Goal: Understand process/instructions: Learn how to perform a task or action

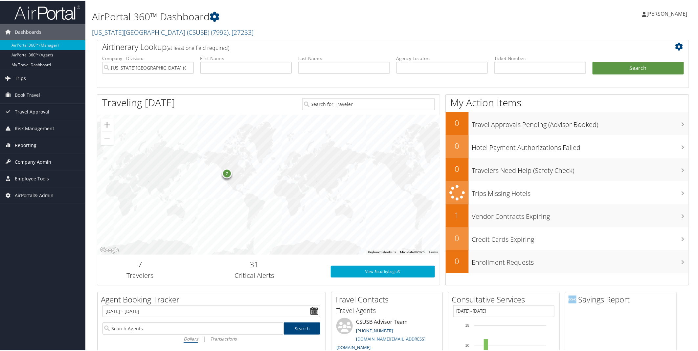
click at [40, 162] on span "Company Admin" at bounding box center [33, 161] width 36 height 16
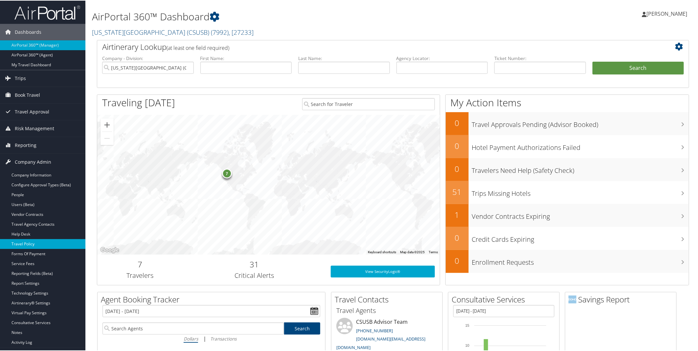
click at [33, 245] on link "Travel Policy" at bounding box center [42, 244] width 85 height 10
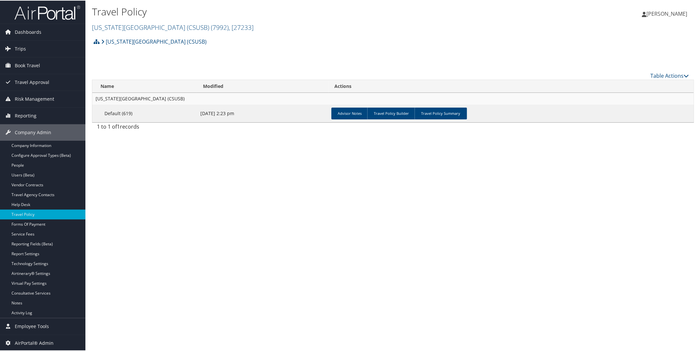
drag, startPoint x: 0, startPoint y: 0, endPoint x: 411, endPoint y: 270, distance: 491.8
click at [411, 270] on div "Travel Policy [US_STATE][GEOGRAPHIC_DATA] (CSUSB) ( 7992 ) , [ 27233 ] [US_STAT…" at bounding box center [392, 175] width 615 height 351
click at [447, 113] on link "Travel Policy Summary" at bounding box center [440, 113] width 53 height 12
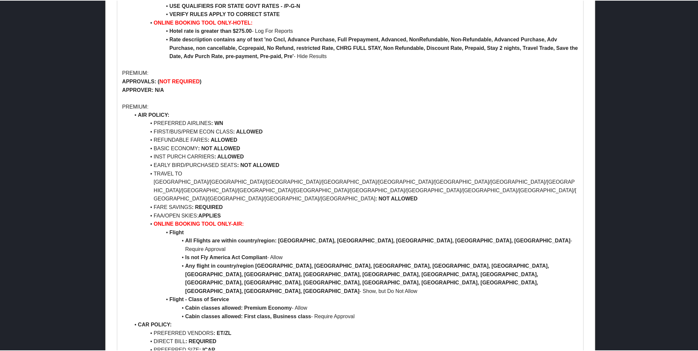
scroll to position [485, 0]
